Goal: Information Seeking & Learning: Learn about a topic

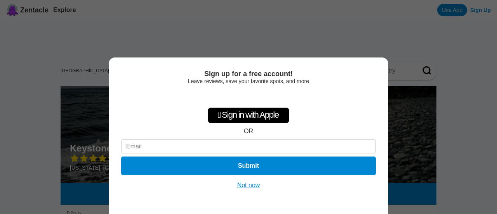
click at [250, 187] on button "Not now" at bounding box center [249, 185] width 28 height 8
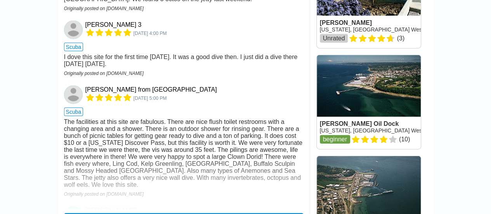
scroll to position [892, 0]
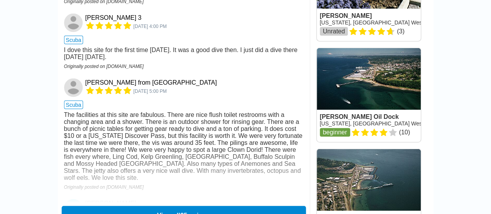
click at [187, 206] on button "View all 25 reviews" at bounding box center [183, 215] width 244 height 19
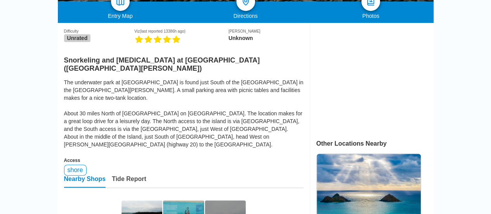
scroll to position [194, 0]
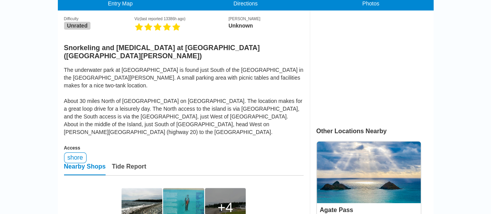
click at [227, 188] on div "4" at bounding box center [225, 207] width 41 height 39
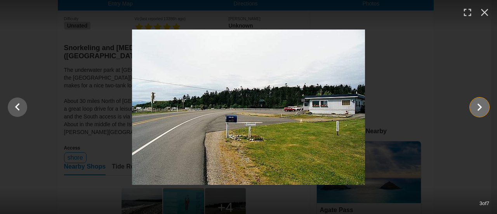
click at [475, 106] on icon "Show slide 4 of 7" at bounding box center [479, 107] width 15 height 19
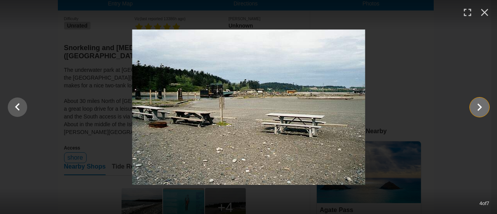
click at [475, 106] on icon "Show slide 5 of 7" at bounding box center [479, 107] width 15 height 19
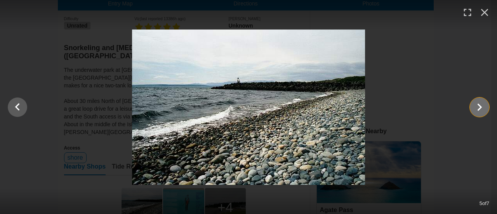
click at [475, 106] on icon "Show slide 6 of 7" at bounding box center [479, 107] width 15 height 19
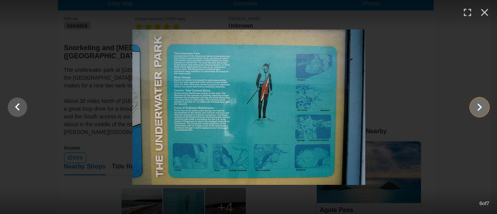
click at [475, 106] on icon "Show slide 7 of 7" at bounding box center [479, 107] width 15 height 19
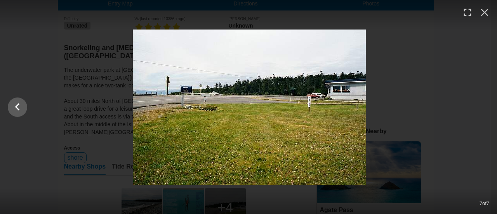
click at [475, 106] on div at bounding box center [249, 106] width 497 height 155
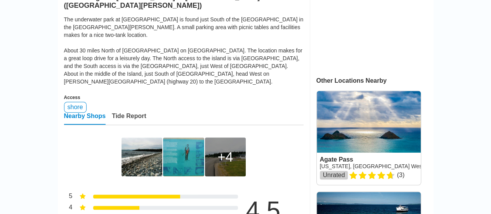
scroll to position [349, 0]
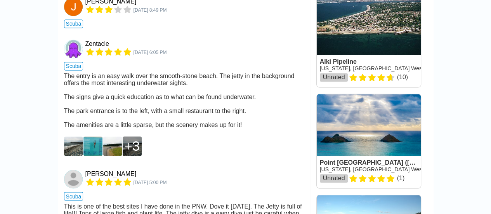
scroll to position [543, 0]
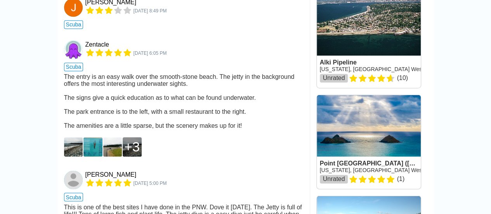
click at [137, 139] on div "3" at bounding box center [132, 147] width 16 height 16
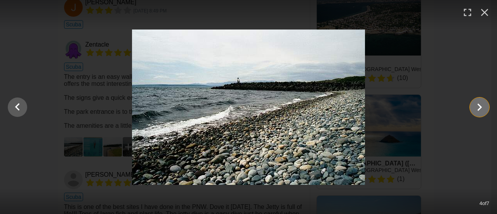
click at [484, 102] on icon "Show slide 5 of 7" at bounding box center [479, 107] width 15 height 19
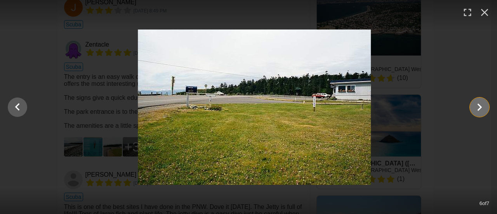
click at [484, 102] on icon "Show slide 7 of 7" at bounding box center [479, 107] width 15 height 19
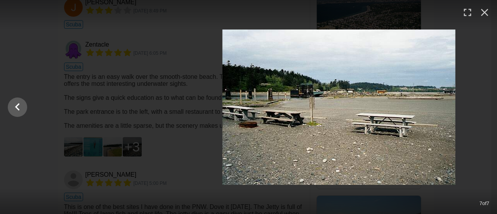
click at [484, 102] on div at bounding box center [338, 106] width 497 height 155
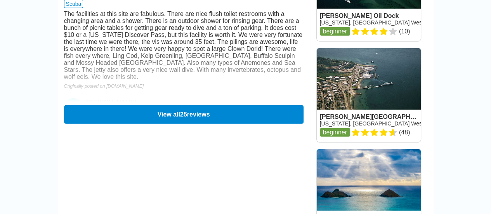
scroll to position [931, 0]
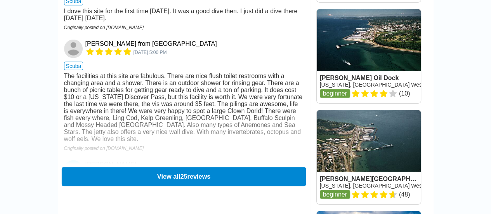
click at [245, 167] on button "View all 25 reviews" at bounding box center [183, 176] width 244 height 19
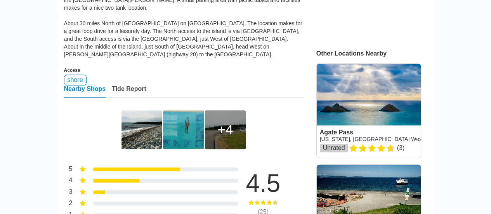
scroll to position [116, 0]
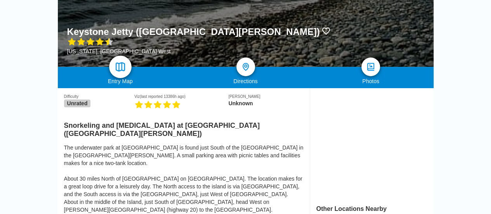
click at [112, 55] on link at bounding box center [120, 66] width 22 height 22
click at [121, 55] on link at bounding box center [120, 66] width 22 height 22
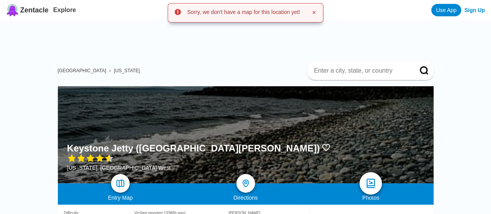
click at [379, 172] on link at bounding box center [370, 183] width 22 height 22
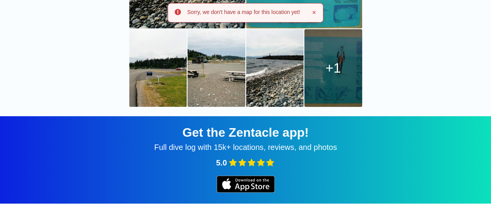
scroll to position [194, 0]
